Goal: Transaction & Acquisition: Purchase product/service

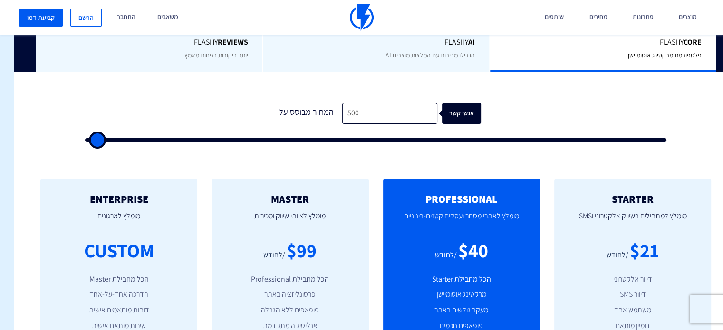
scroll to position [257, -14]
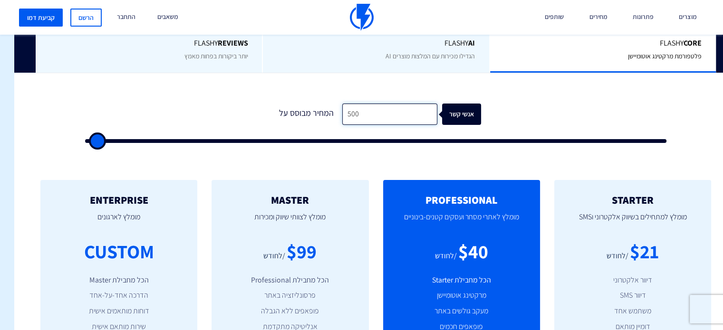
click at [374, 118] on input "500" at bounding box center [389, 114] width 95 height 21
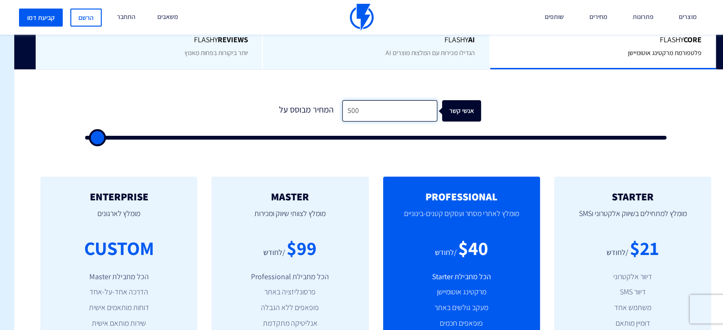
scroll to position [260, -14]
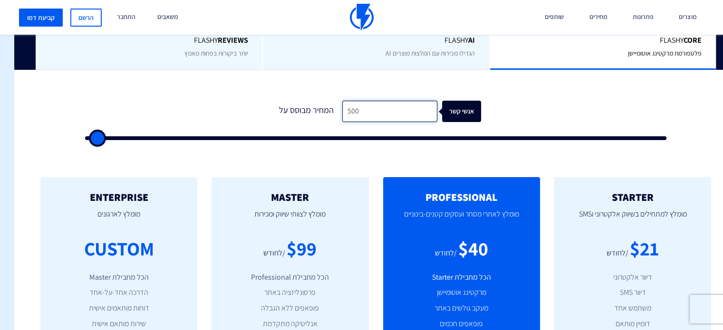
type input "1"
type input "500"
type input "10"
type input "500"
type input "100"
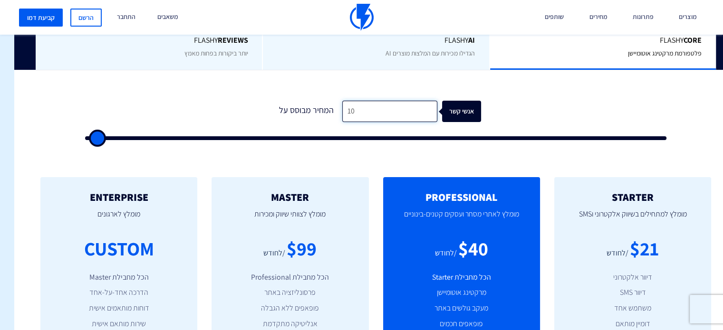
type input "500"
type input "1,000"
type input "1000"
type input "10,000"
type input "10000"
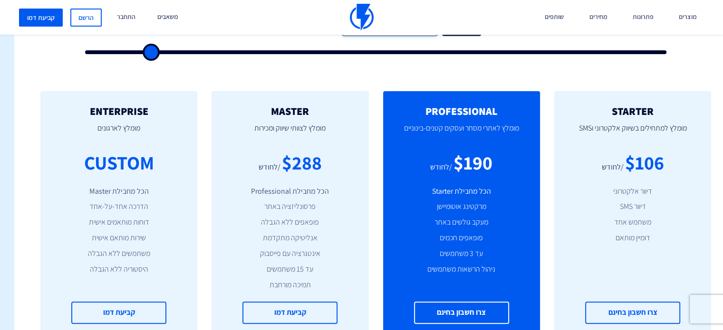
scroll to position [346, -14]
type input "10,000"
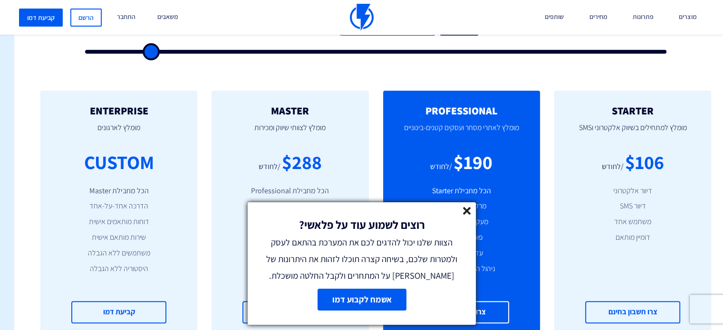
click at [467, 207] on icon at bounding box center [467, 211] width 8 height 8
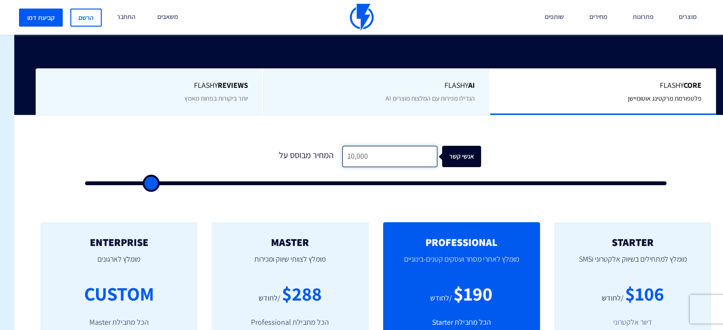
scroll to position [230, -14]
